Goal: Communication & Community: Answer question/provide support

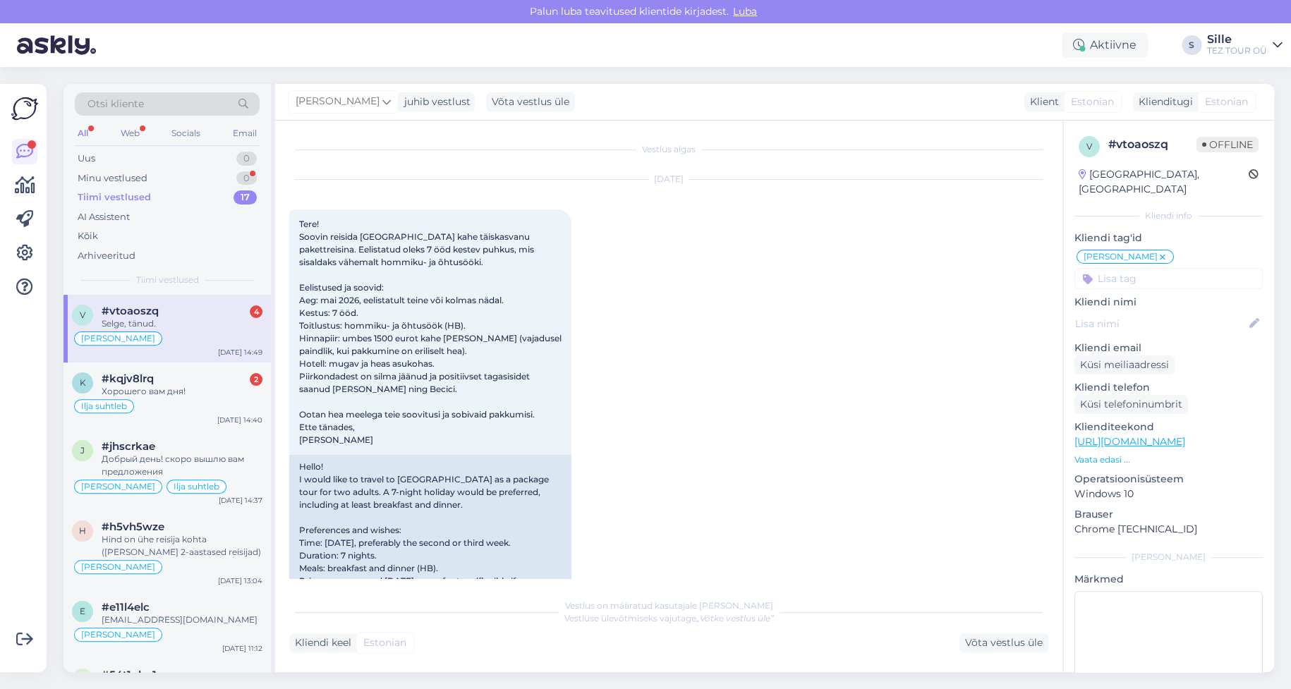
scroll to position [764, 0]
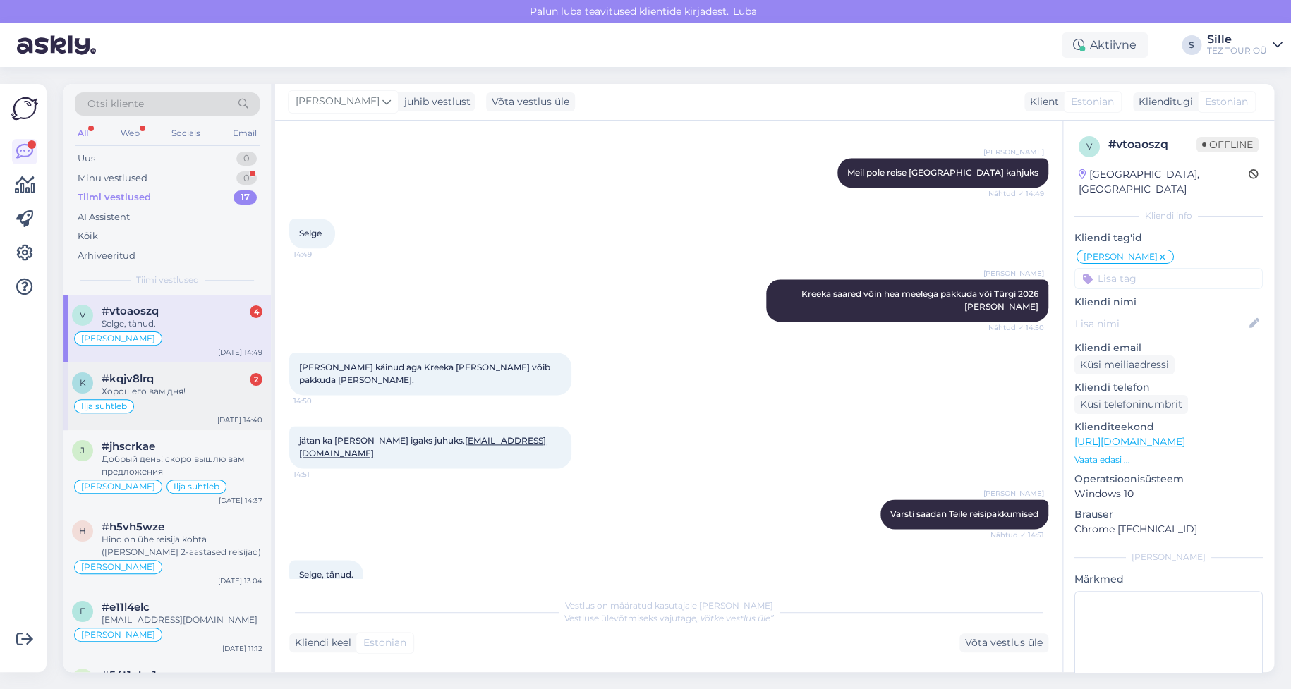
click at [175, 394] on div "Хорошего вам дня!" at bounding box center [182, 391] width 161 height 13
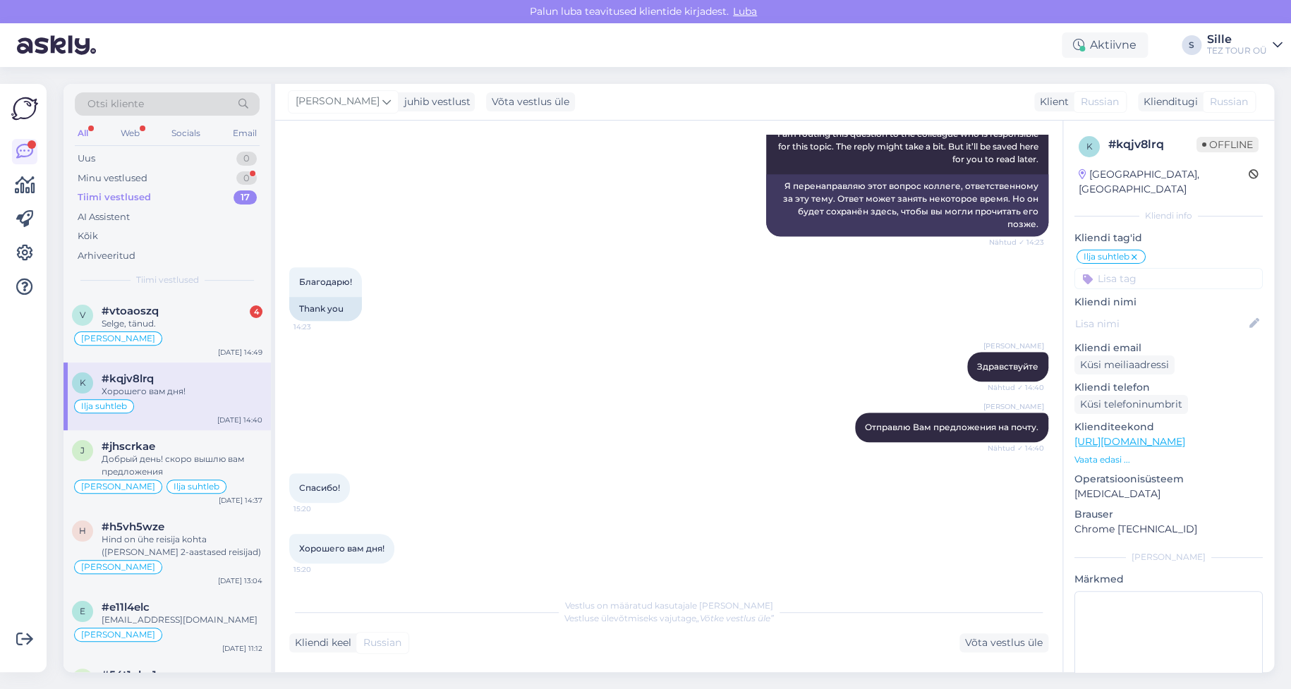
scroll to position [254, 0]
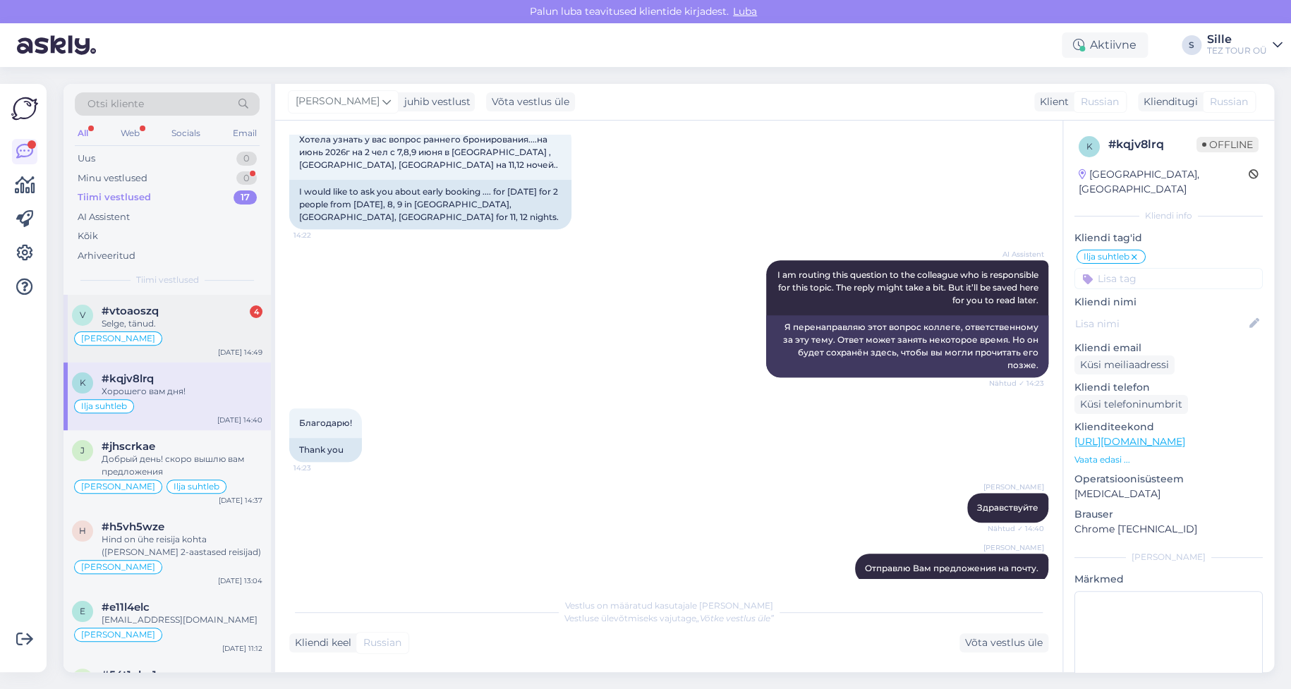
click at [183, 330] on div "[PERSON_NAME]" at bounding box center [167, 338] width 190 height 17
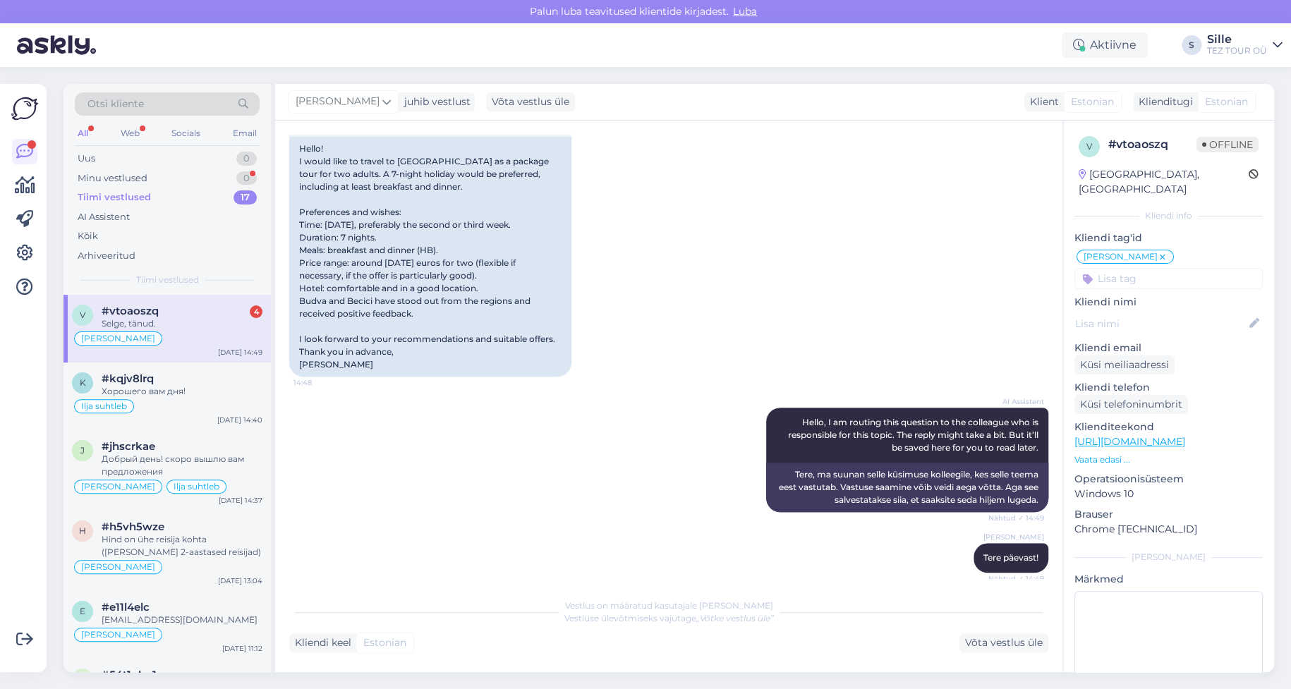
scroll to position [11, 0]
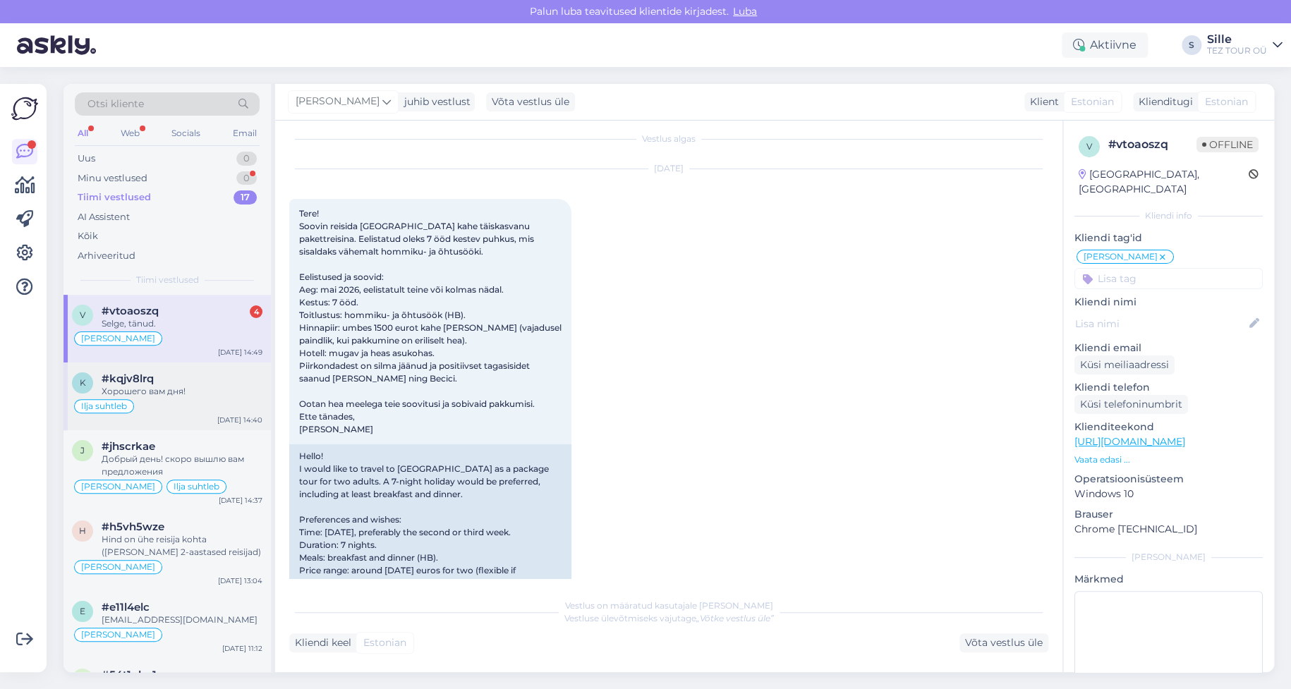
click at [131, 392] on div "Хорошего вам дня!" at bounding box center [182, 391] width 161 height 13
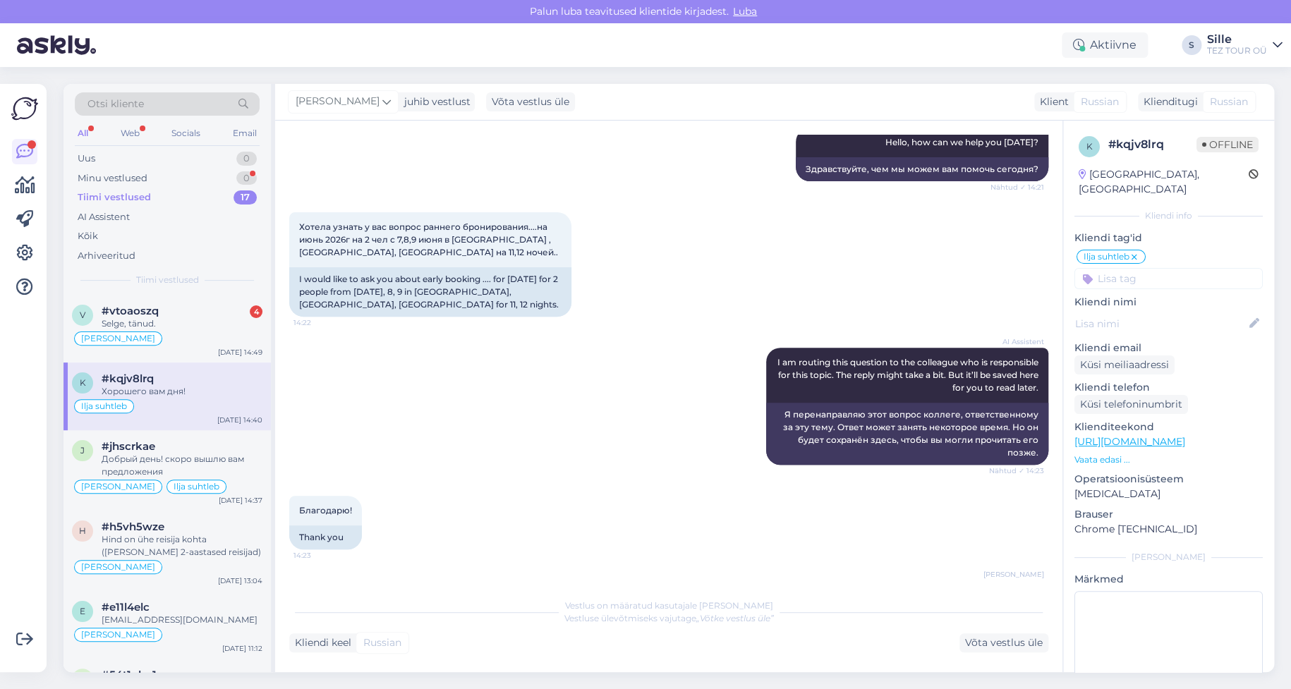
scroll to position [0, 0]
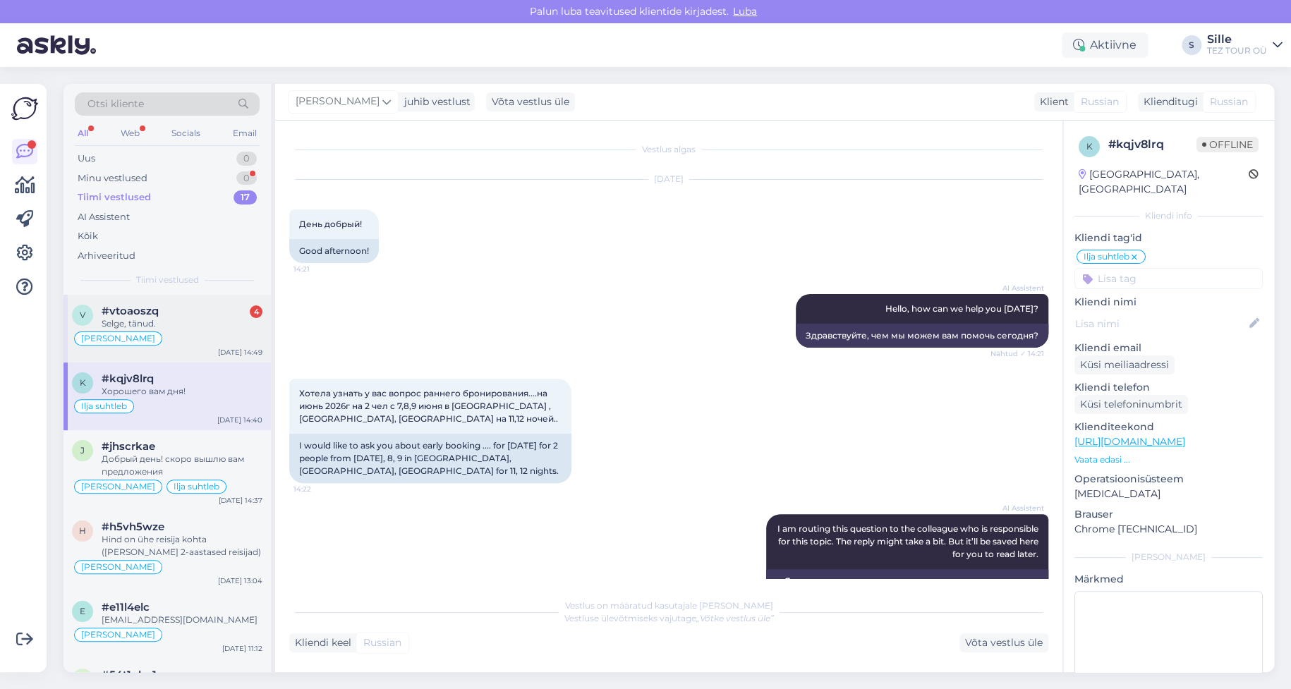
click at [185, 332] on div "[PERSON_NAME]" at bounding box center [167, 338] width 190 height 17
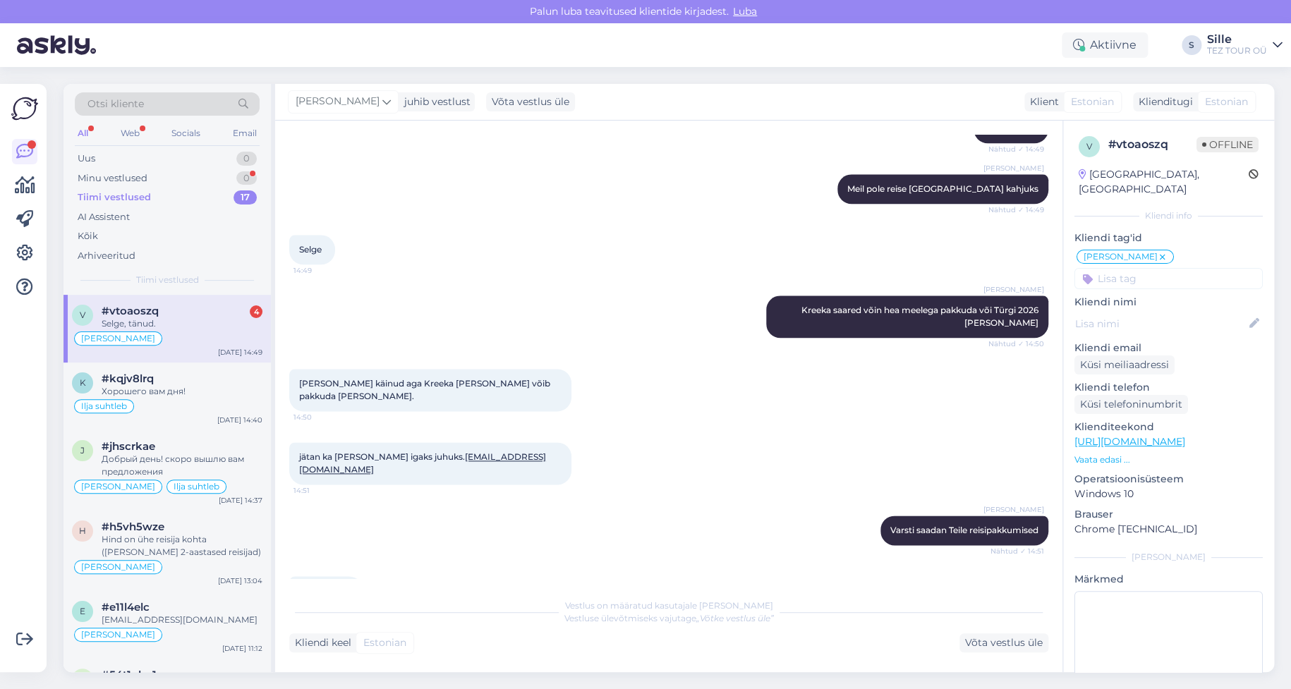
scroll to position [764, 0]
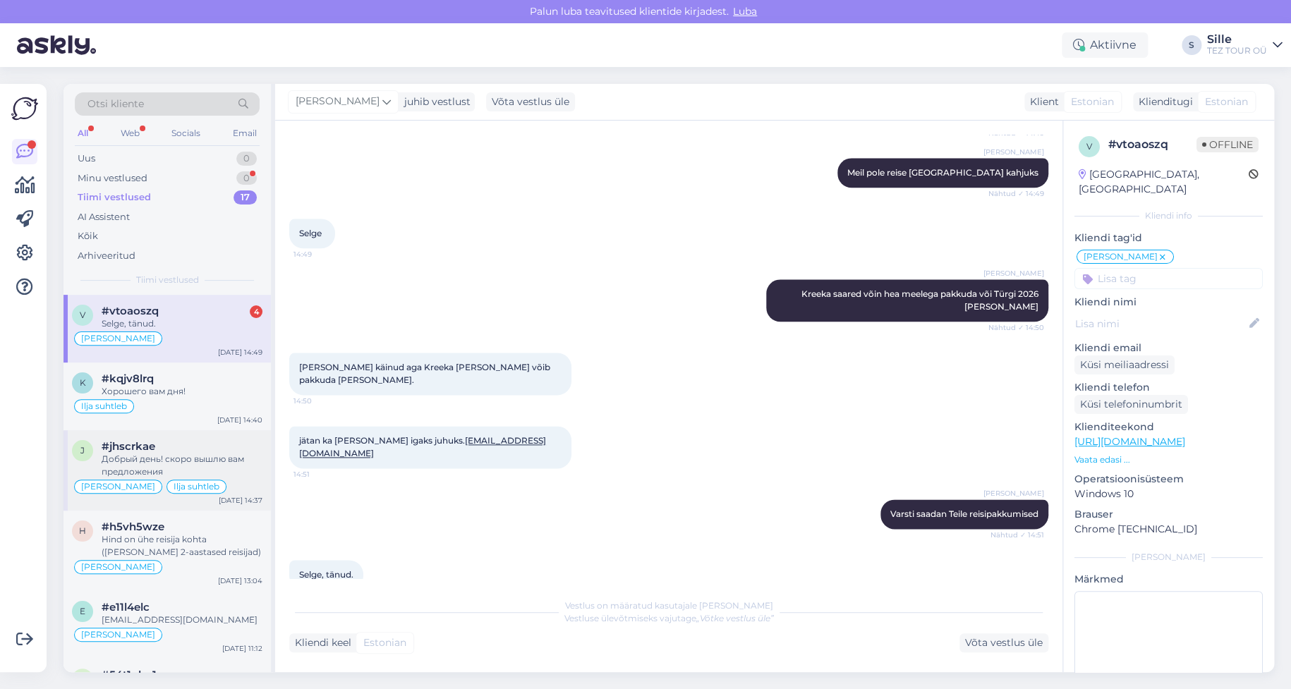
click at [205, 491] on div "Ilja suhtleb" at bounding box center [196, 487] width 60 height 14
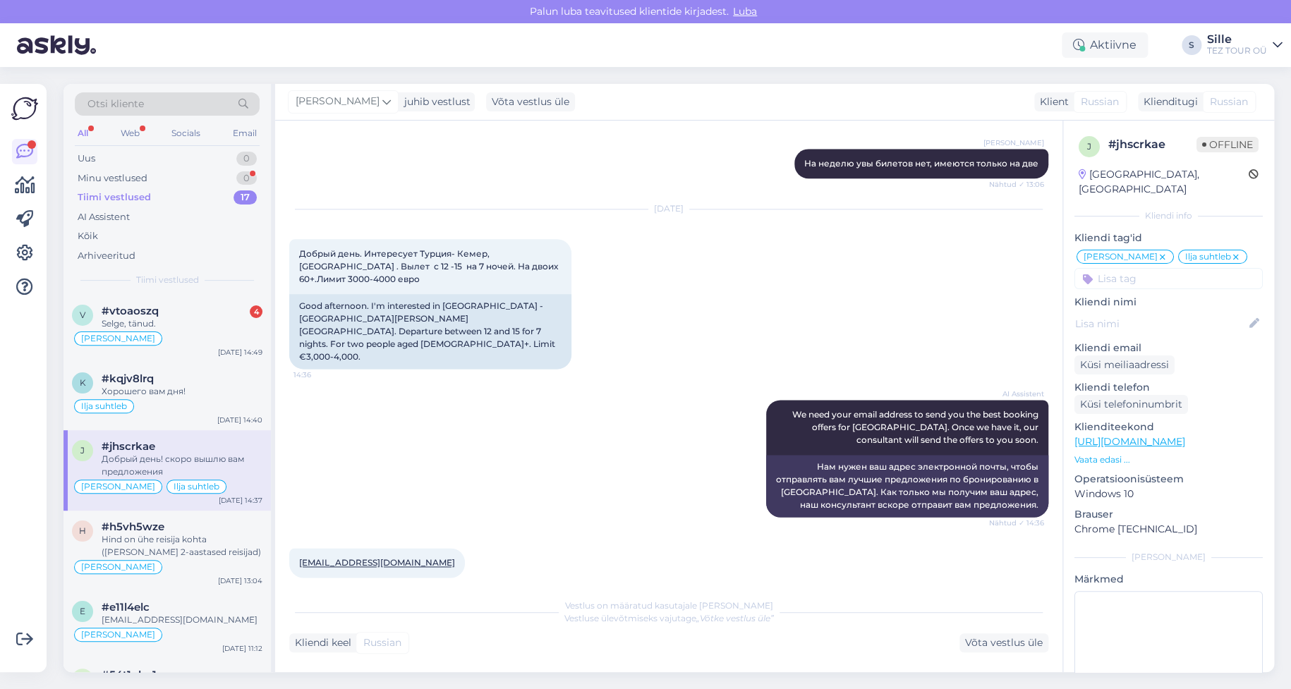
scroll to position [839, 0]
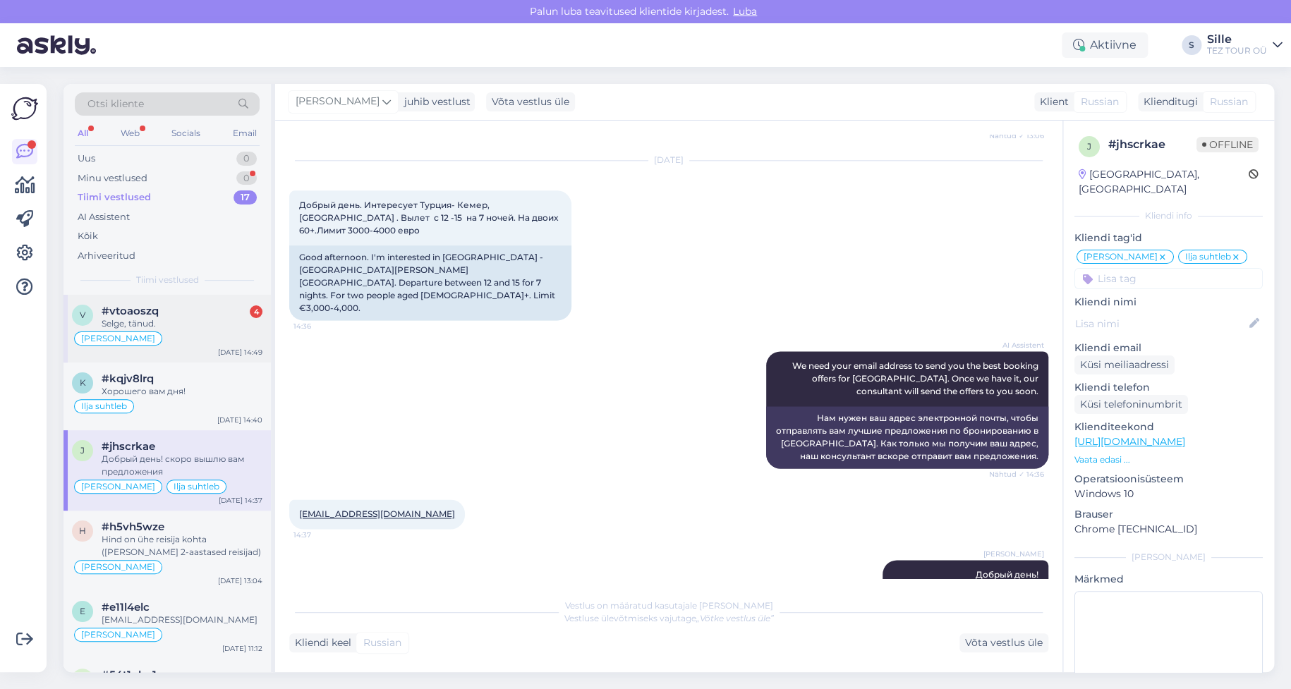
click at [138, 321] on div "Selge, tänud." at bounding box center [182, 323] width 161 height 13
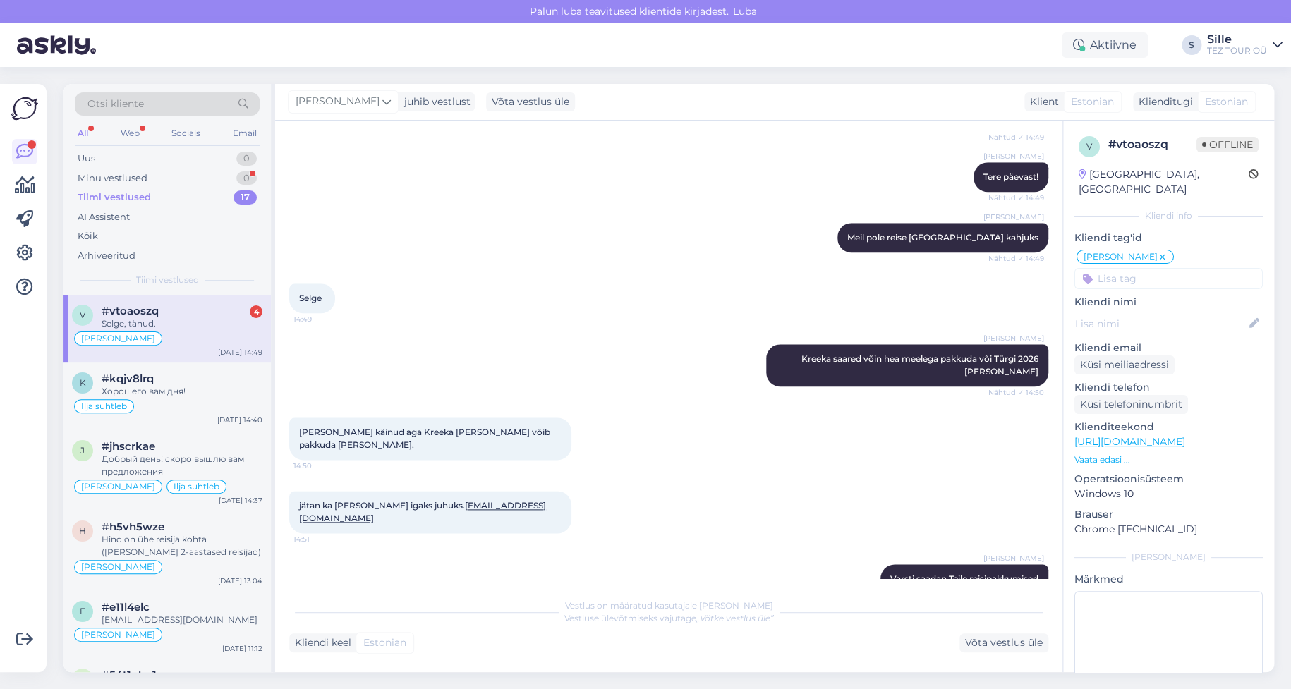
scroll to position [764, 0]
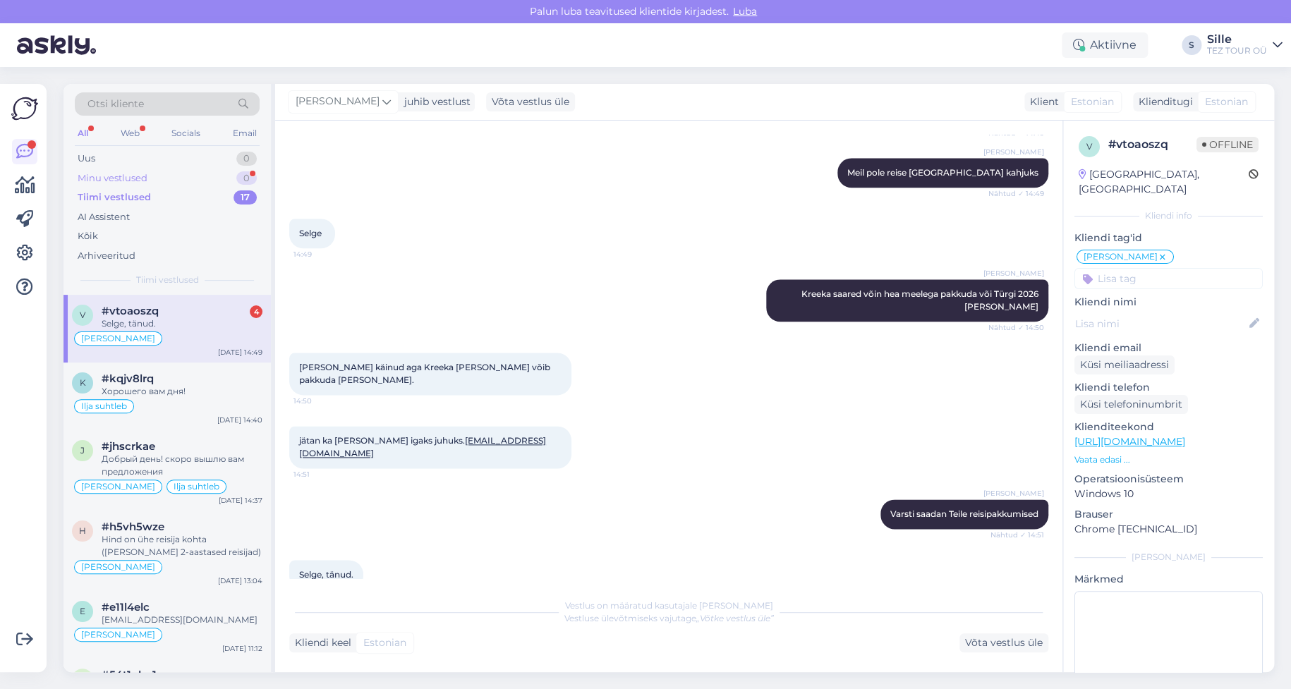
click at [149, 178] on div "Minu vestlused 0" at bounding box center [167, 179] width 185 height 20
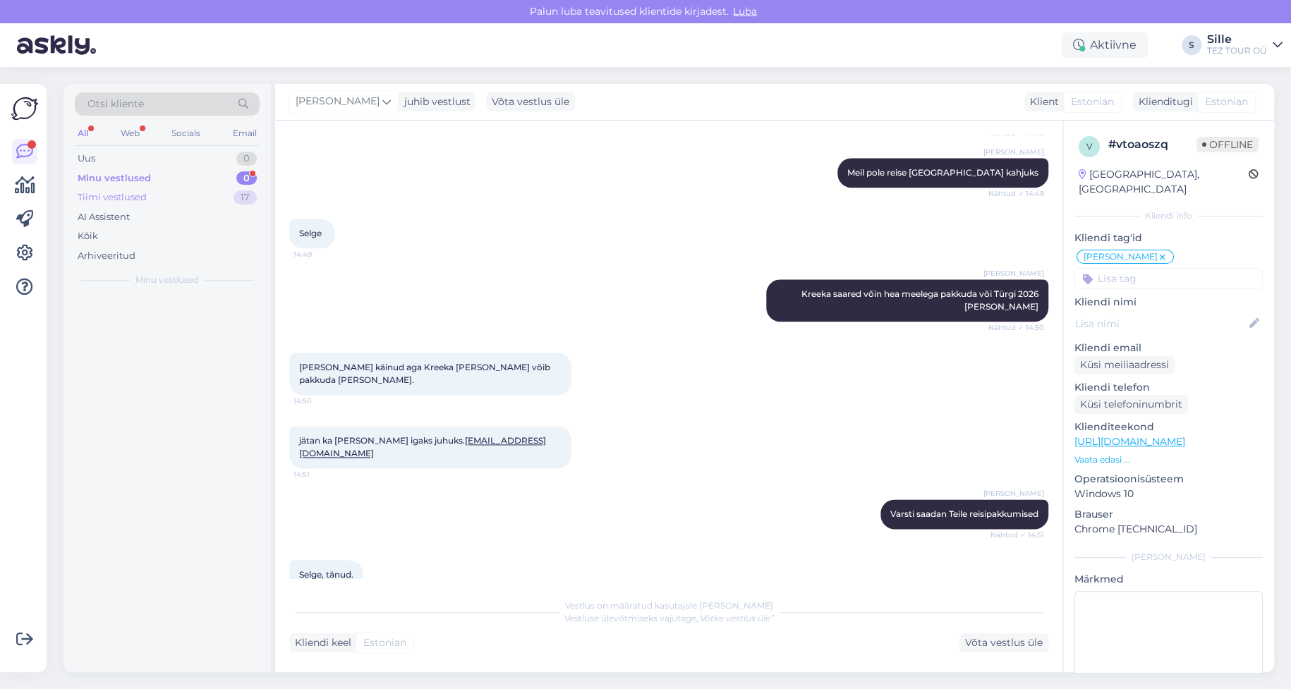
click at [131, 203] on div "Tiimi vestlused 17" at bounding box center [167, 198] width 185 height 20
click at [140, 183] on div "Minu vestlused" at bounding box center [113, 178] width 70 height 14
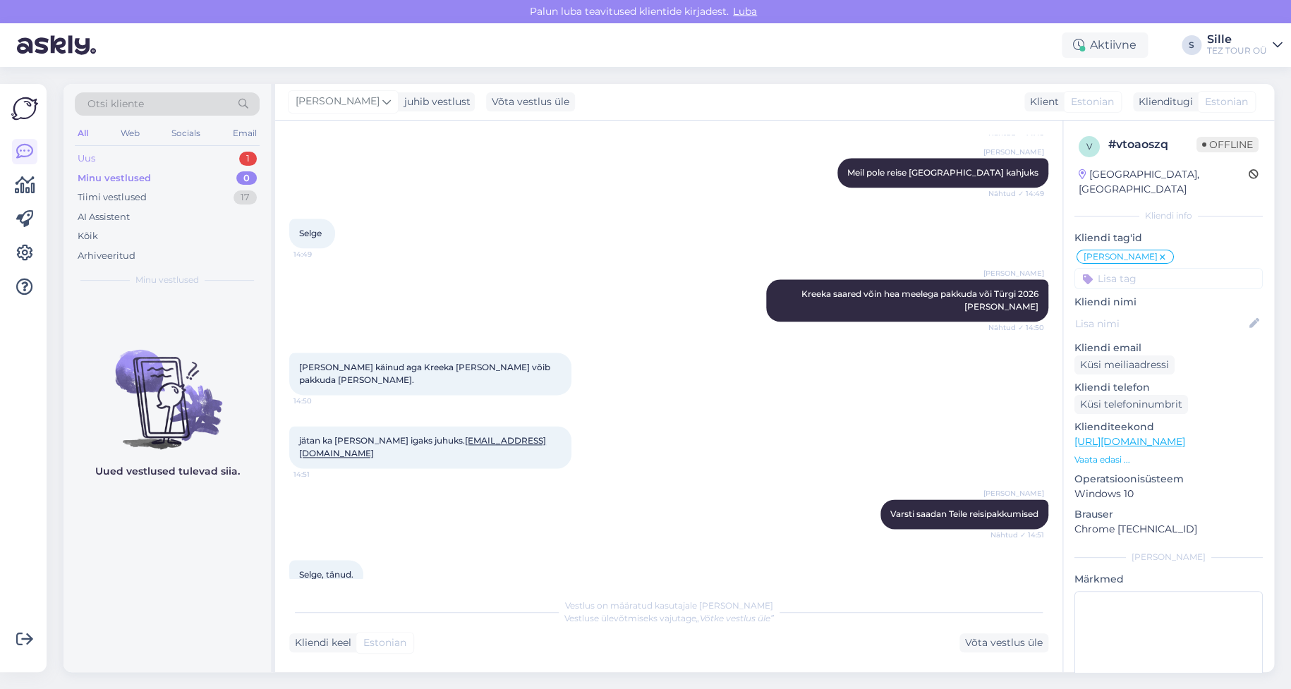
click at [153, 157] on div "Uus 1" at bounding box center [167, 159] width 185 height 20
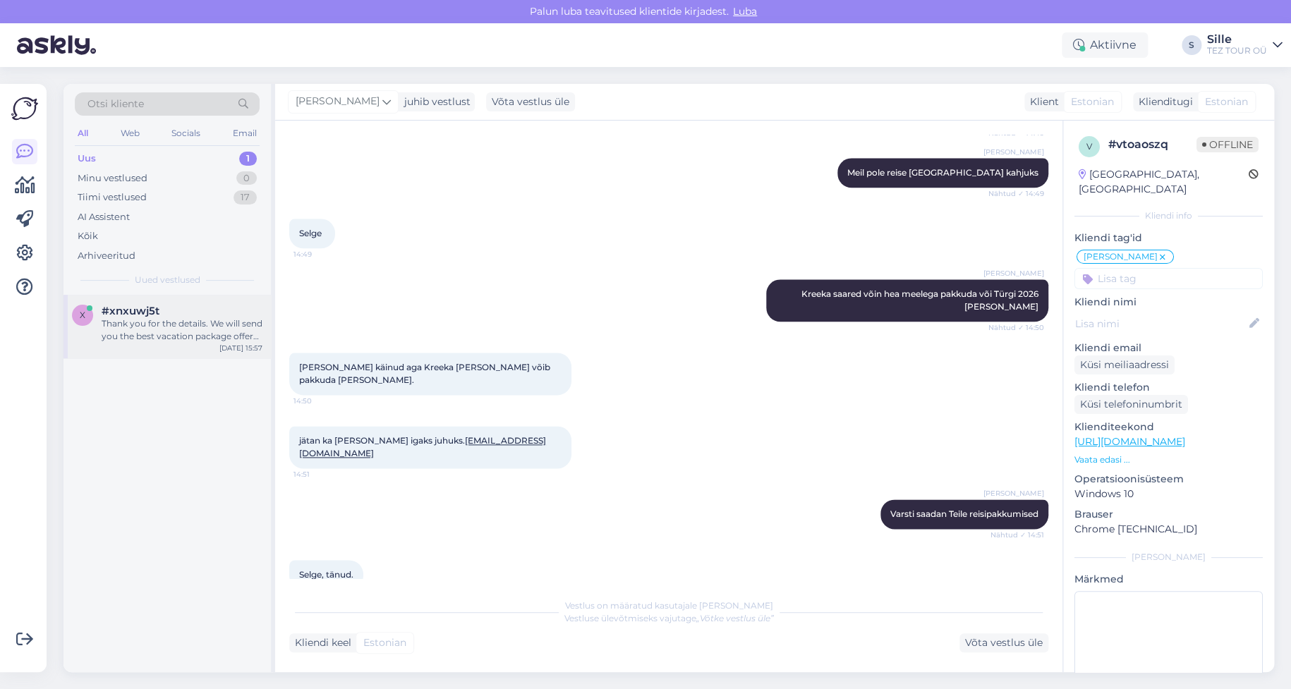
click at [169, 310] on div "#xnxuwj5t" at bounding box center [182, 311] width 161 height 13
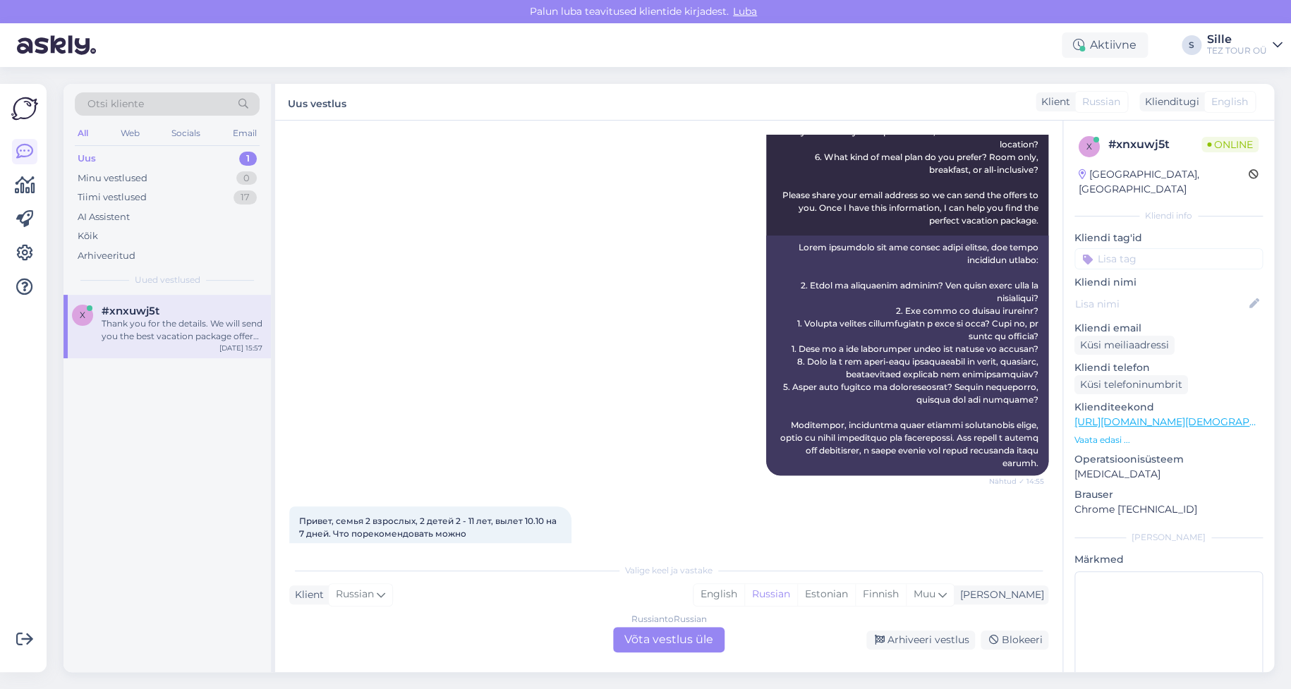
scroll to position [868, 0]
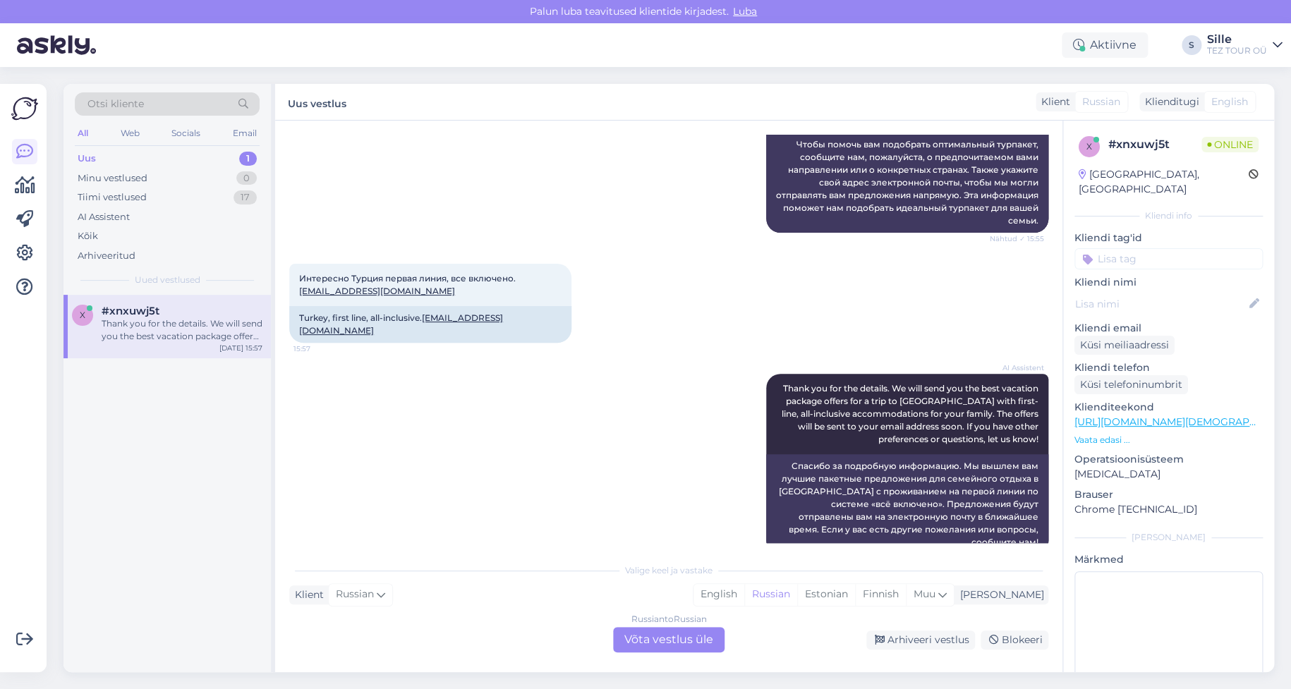
click at [664, 638] on div "Russian to Russian Võta vestlus üle" at bounding box center [668, 639] width 111 height 25
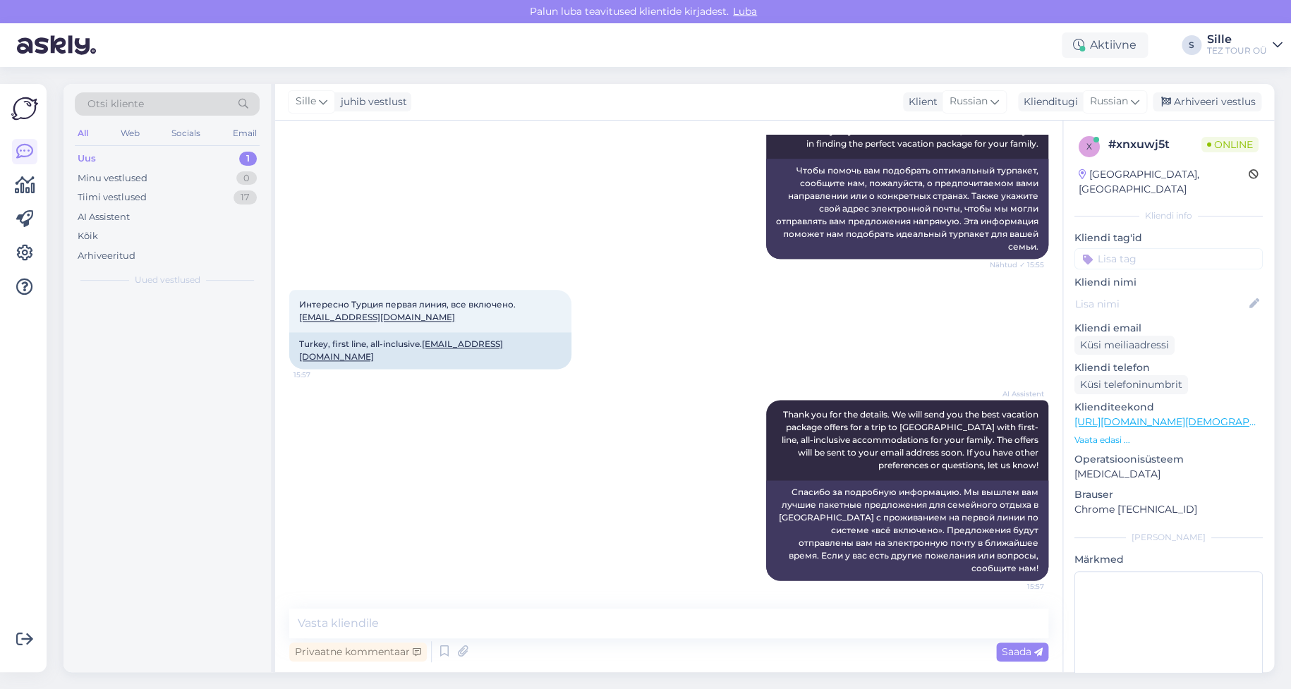
scroll to position [816, 0]
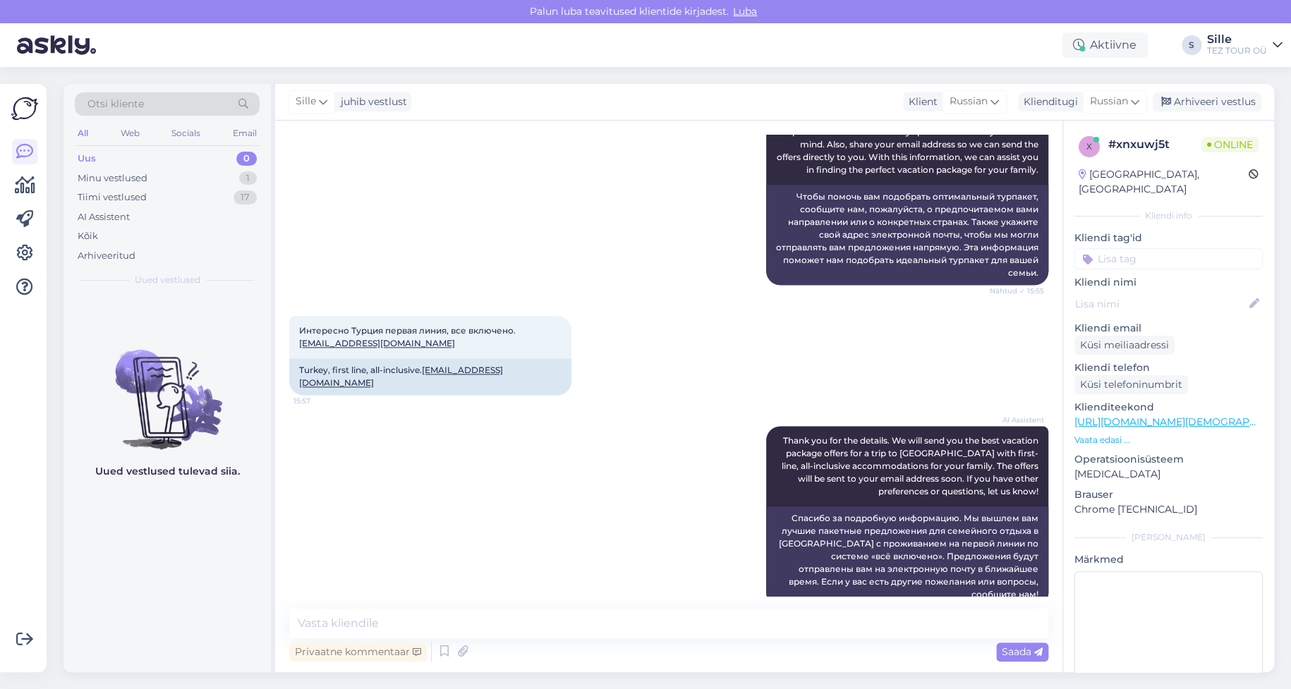
click at [1129, 248] on input at bounding box center [1168, 258] width 188 height 21
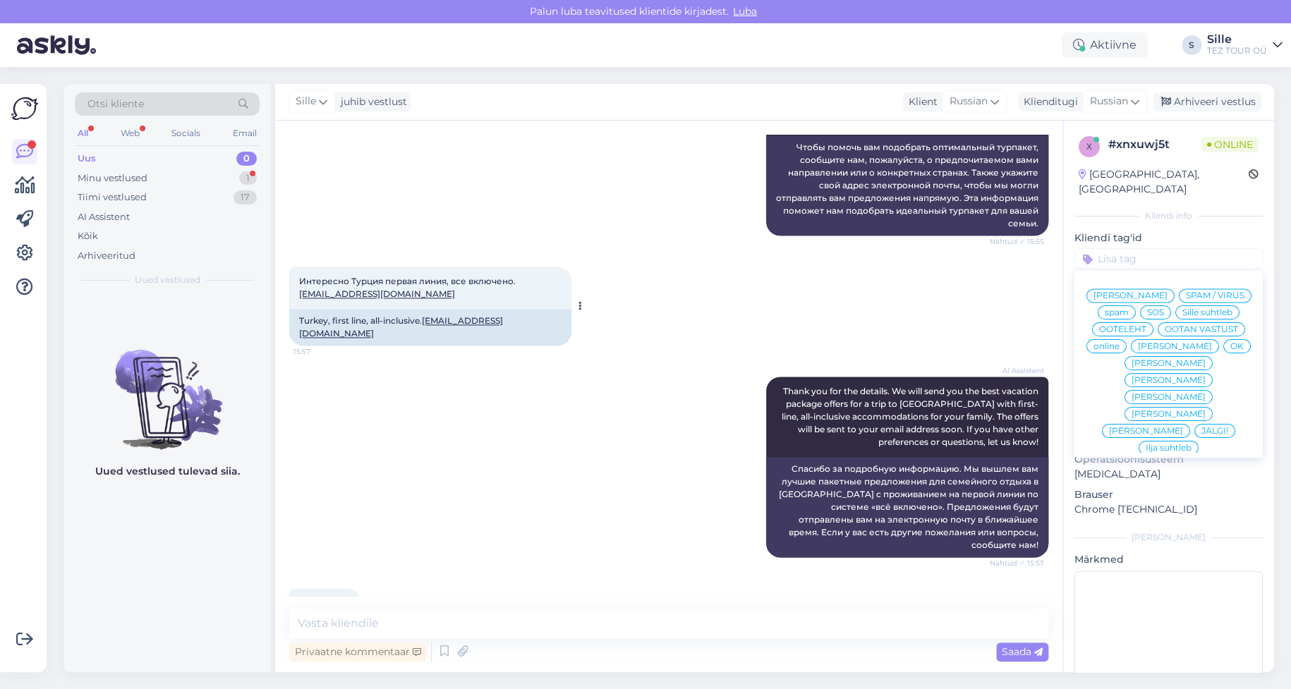
scroll to position [876, 0]
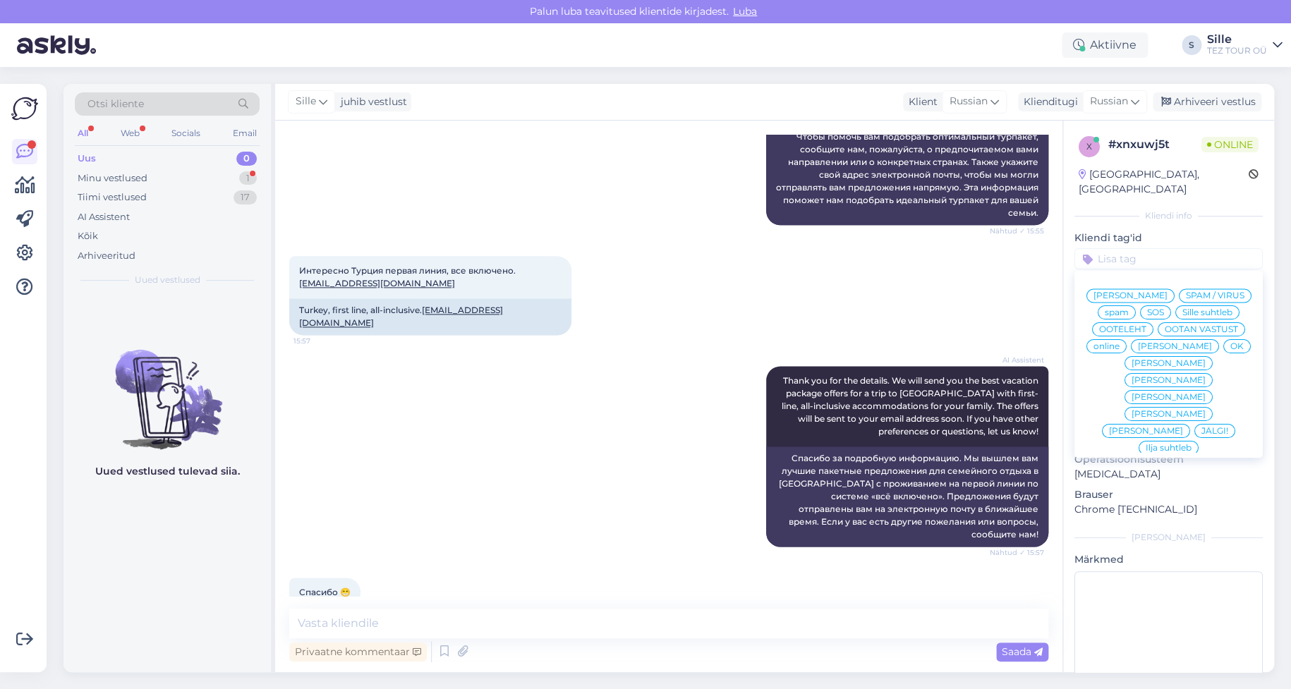
click at [1175, 309] on div "Sille suhtleb" at bounding box center [1207, 312] width 64 height 14
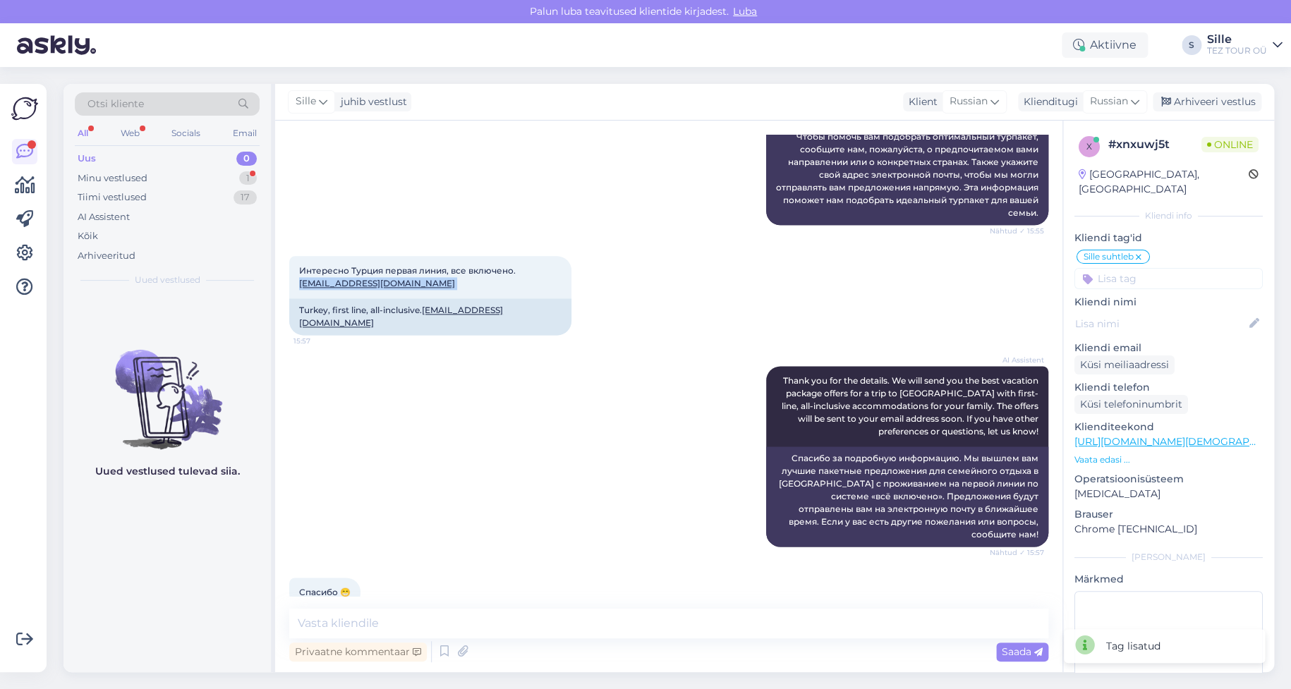
drag, startPoint x: 452, startPoint y: 277, endPoint x: 281, endPoint y: 285, distance: 170.9
click at [281, 285] on div "Vestlus algas [DATE] Хочу на отдых 14:55 I want to go on vacation AI Assistent …" at bounding box center [668, 397] width 787 height 552
copy span "[EMAIL_ADDRESS][DOMAIN_NAME]"
click at [310, 449] on div "AI Assistent Thank you for the details. We will send you the best vacation pack…" at bounding box center [668, 457] width 759 height 212
click at [126, 169] on div "Minu vestlused 1" at bounding box center [167, 179] width 185 height 20
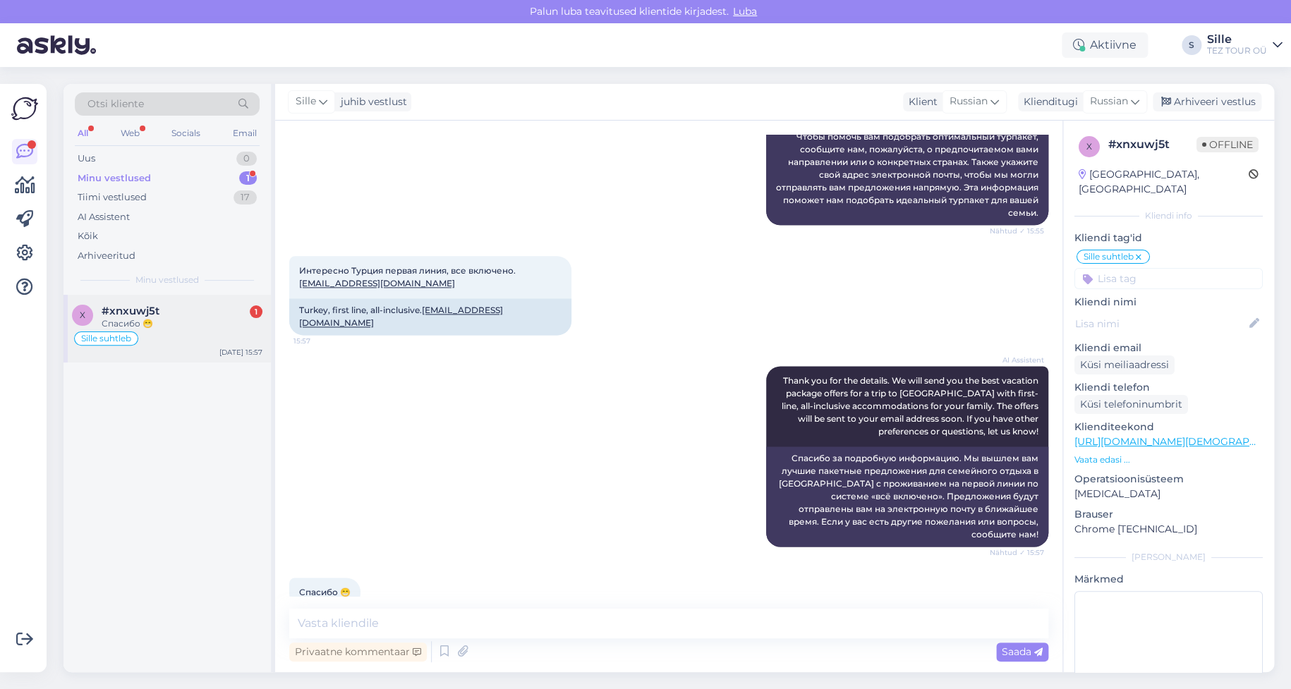
drag, startPoint x: 189, startPoint y: 323, endPoint x: 195, endPoint y: 336, distance: 14.5
click at [189, 321] on div "Спасибо 😁" at bounding box center [182, 323] width 161 height 13
click at [1101, 102] on span "Russian" at bounding box center [1109, 102] width 38 height 16
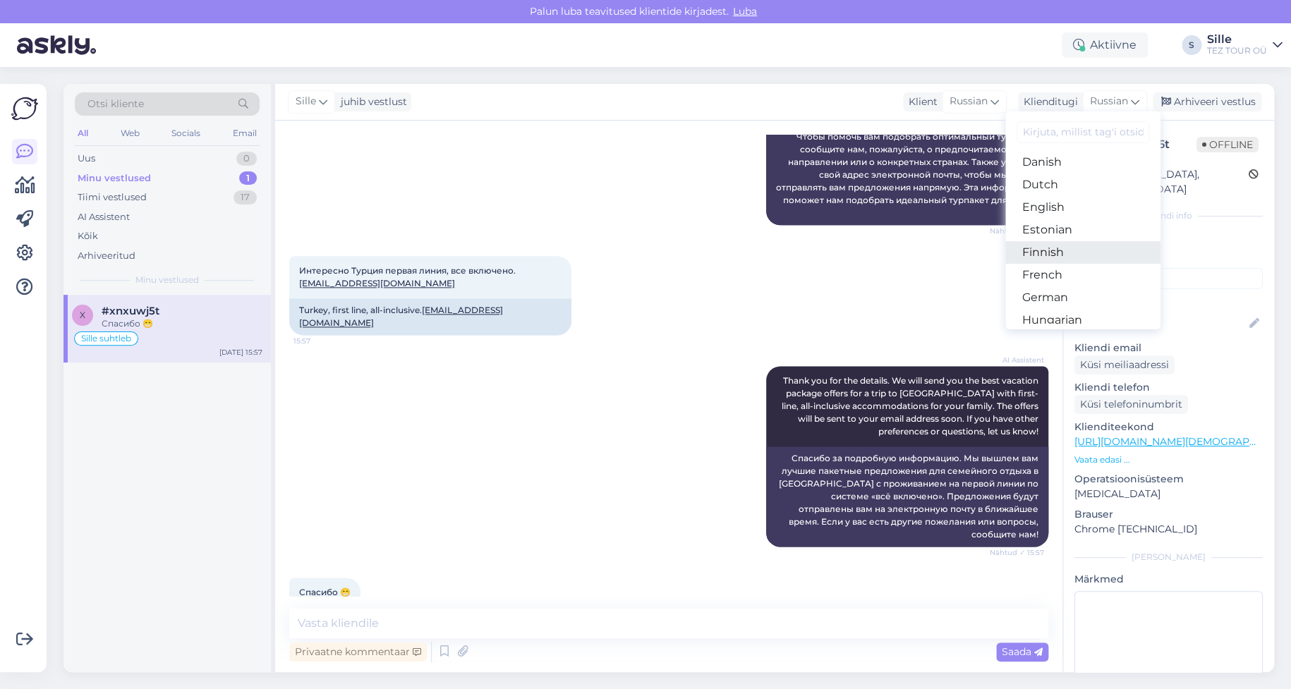
scroll to position [141, 0]
click at [1069, 203] on link "Estonian" at bounding box center [1082, 204] width 155 height 23
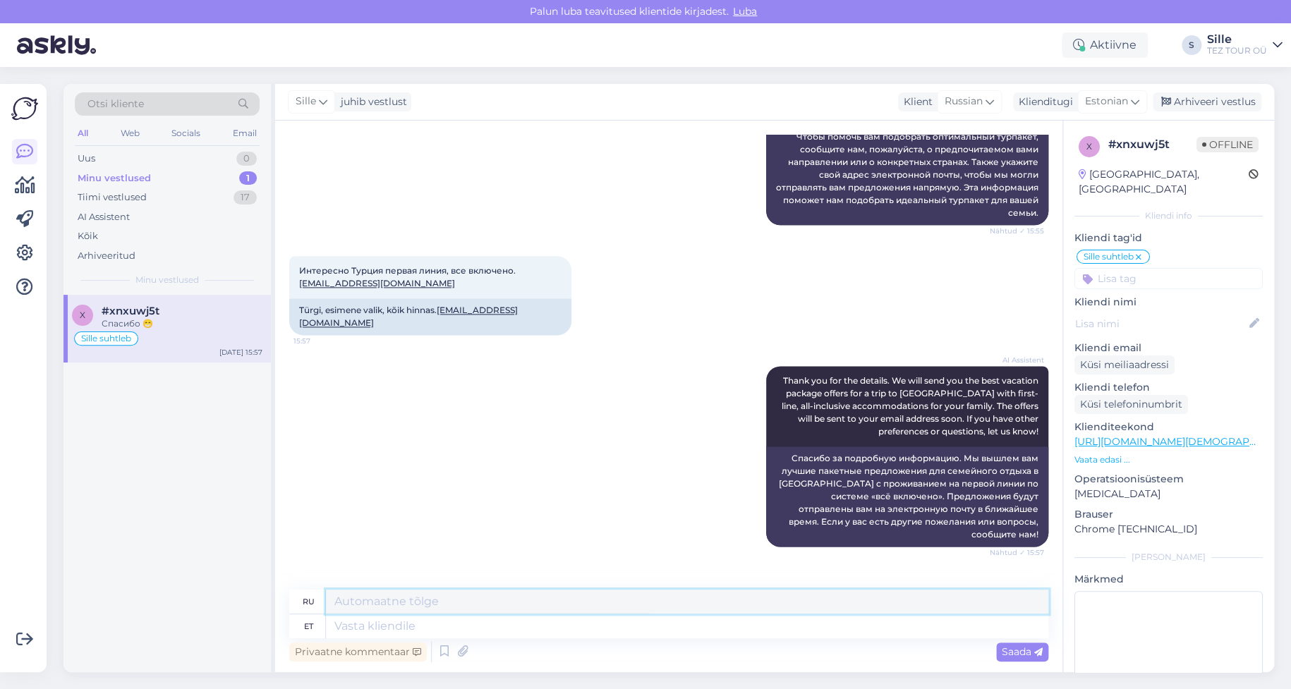
click at [377, 605] on textarea at bounding box center [687, 602] width 722 height 24
click at [351, 637] on div "ru et Privaatne kommentaar Saada" at bounding box center [668, 627] width 759 height 75
click at [357, 626] on textarea at bounding box center [687, 626] width 722 height 24
click at [334, 631] on textarea at bounding box center [687, 626] width 722 height 24
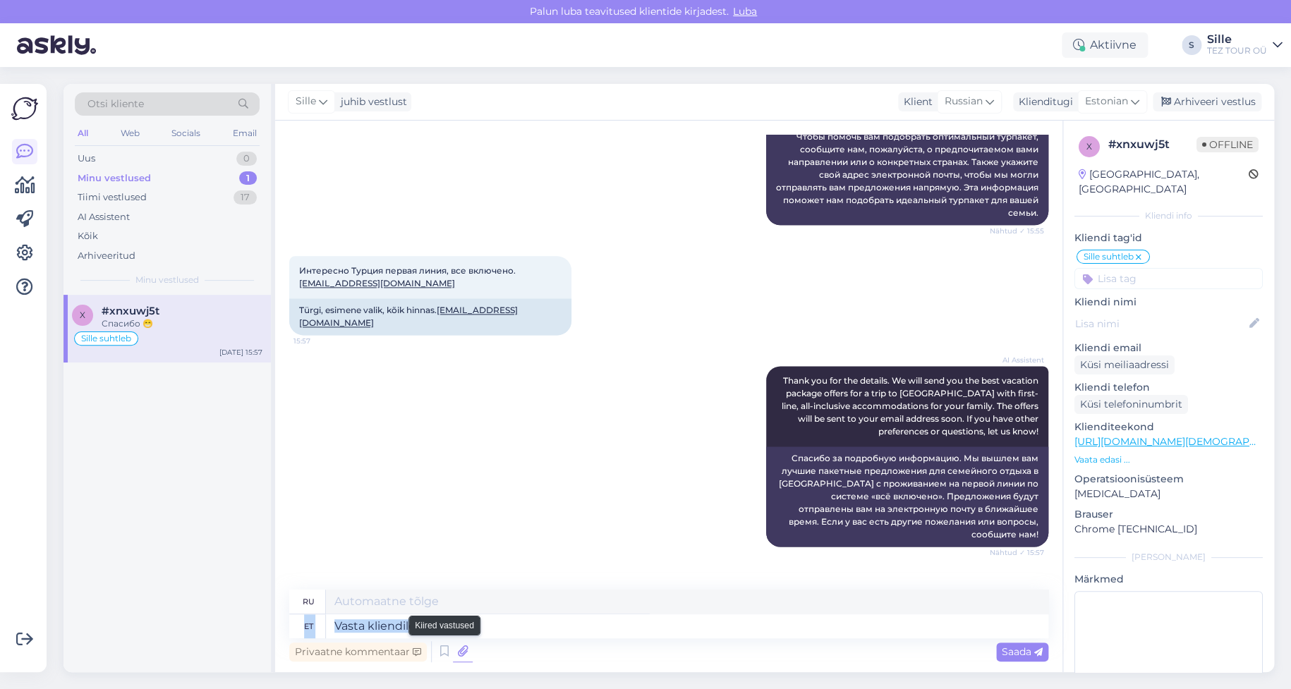
click at [451, 642] on div "Privaatne kommentaar Saada" at bounding box center [668, 651] width 759 height 27
click at [327, 628] on textarea at bounding box center [687, 626] width 722 height 24
type textarea "Tere"
type textarea "Привет"
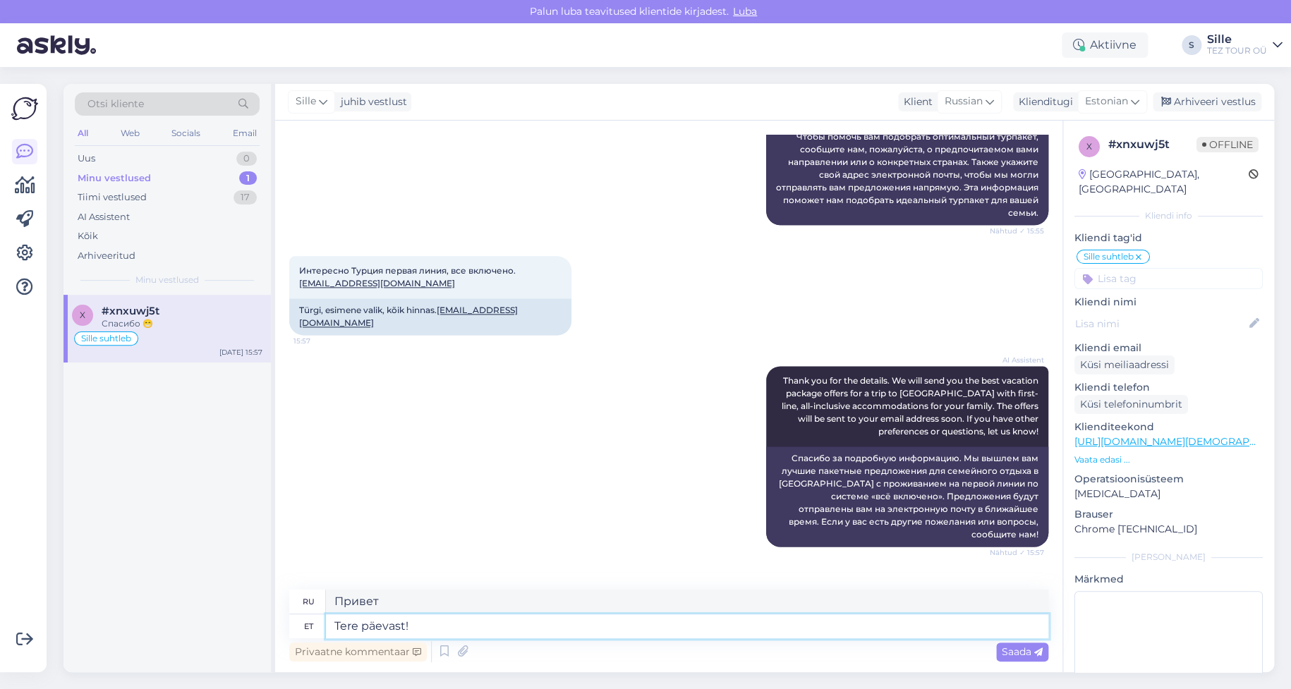
type textarea "Tere päevast!"
type textarea "Добрый день!"
type textarea "Tere päevast! Täname"
type textarea "Добрый день! [GEOGRAPHIC_DATA]."
type textarea "Tere päevast! Täname päringu"
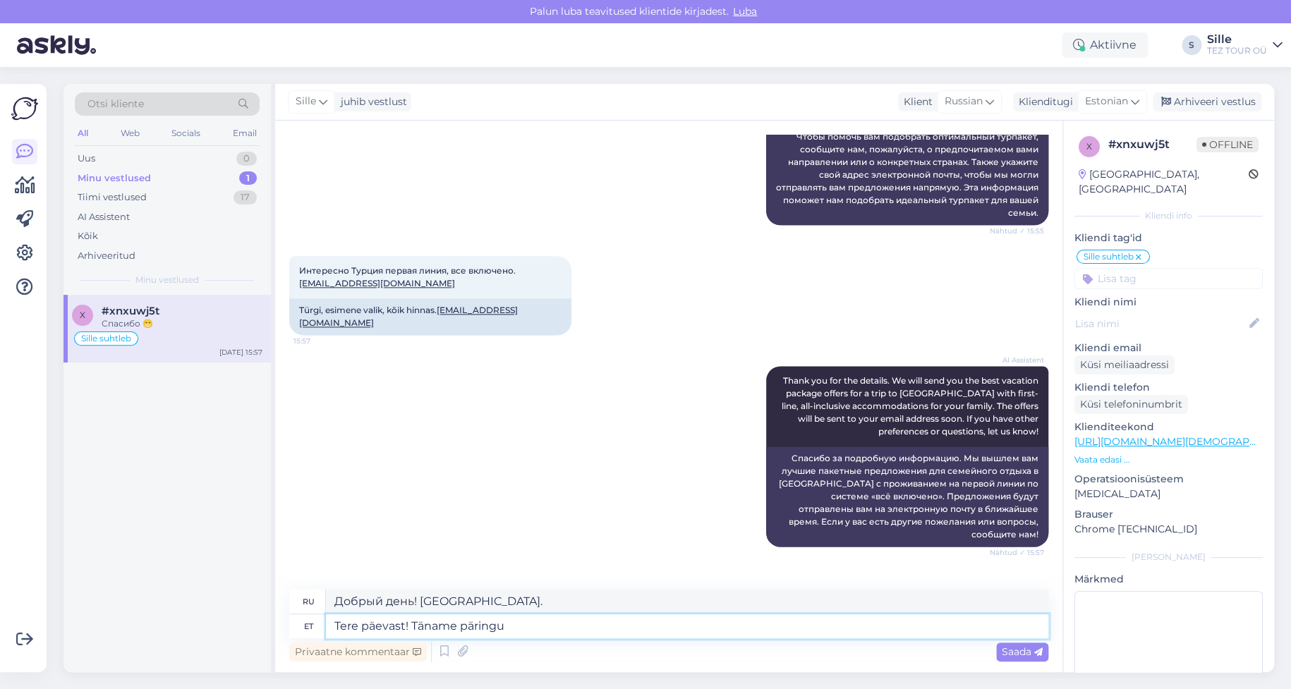
type textarea "Добрый день! Спасибо за ваш запрос."
type textarea "Tere päevast! Täname päringu eest. [GEOGRAPHIC_DATA]"
type textarea "Добрый день! Спасибо за ваш запрос. Я отправлю"
type textarea "Tere päevast! Täname päringu eest. [GEOGRAPHIC_DATA] Teile"
type textarea "Добрый день! Спасибо за ваш запрос. Я вам отправлю."
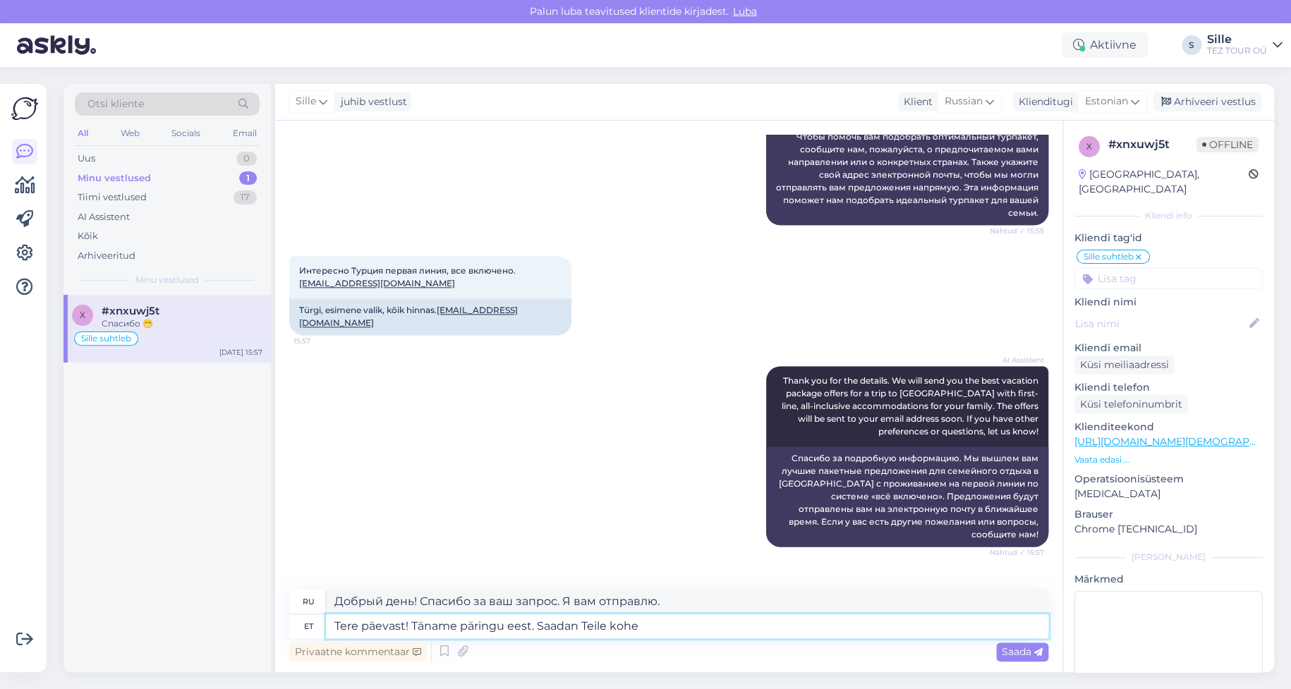
type textarea "Tere päevast! Täname päringu eest. Saadan Teile kohe p"
type textarea "Добрый день! Спасибо за ваш запрос. Я отправлю его вам прямо сейчас."
type textarea "Tere päevast! Täname päringu eest. Saadan Teile kohe pakkumise m"
type textarea "Добрый день! Спасибо за ваш запрос. Я немедленно отправлю вам предложение."
type textarea "Tere päevast! Täname päringu eest. Saadan Teile kohe pakkumise meilile"
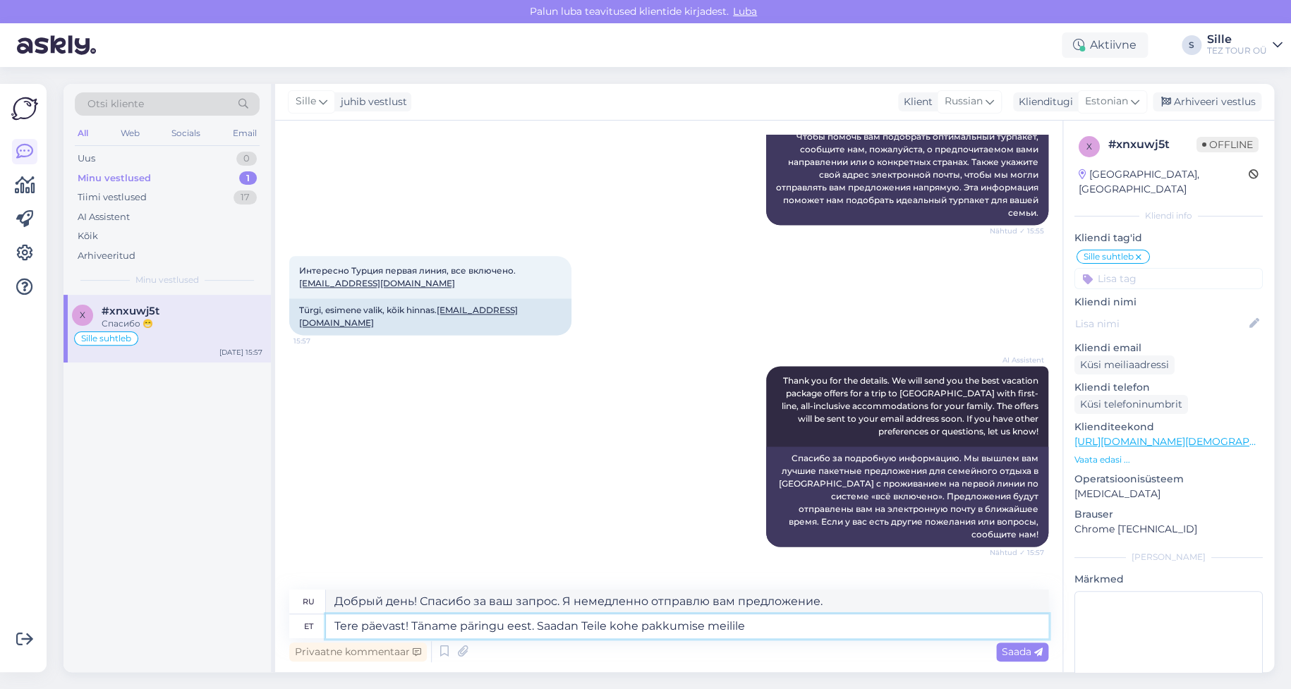
type textarea "Добрый день! Спасибо за ваш запрос. Я немедленно отправлю вам предложение по эл…"
type textarea "Tere päevast! Täname päringu eest. Saadan Teile kohe pakkumise meilile"
click at [1016, 649] on span "Saada" at bounding box center [1022, 651] width 41 height 13
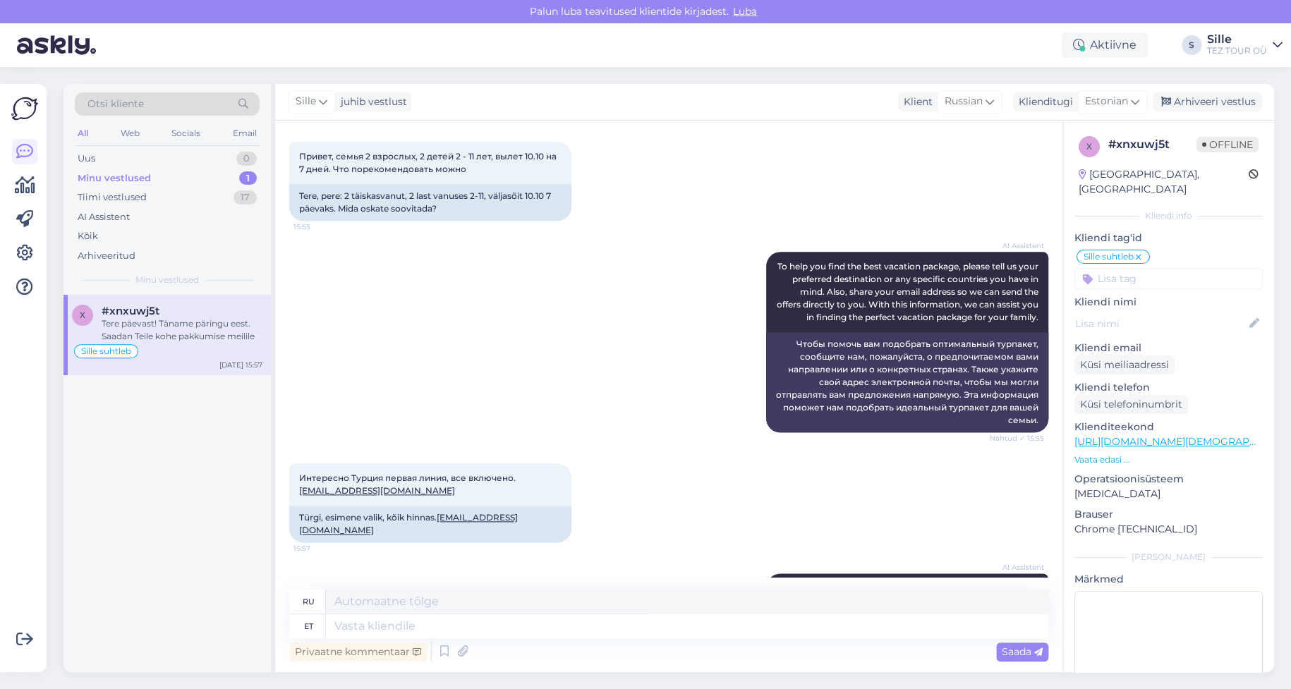
scroll to position [336, 0]
